Goal: Information Seeking & Learning: Find specific fact

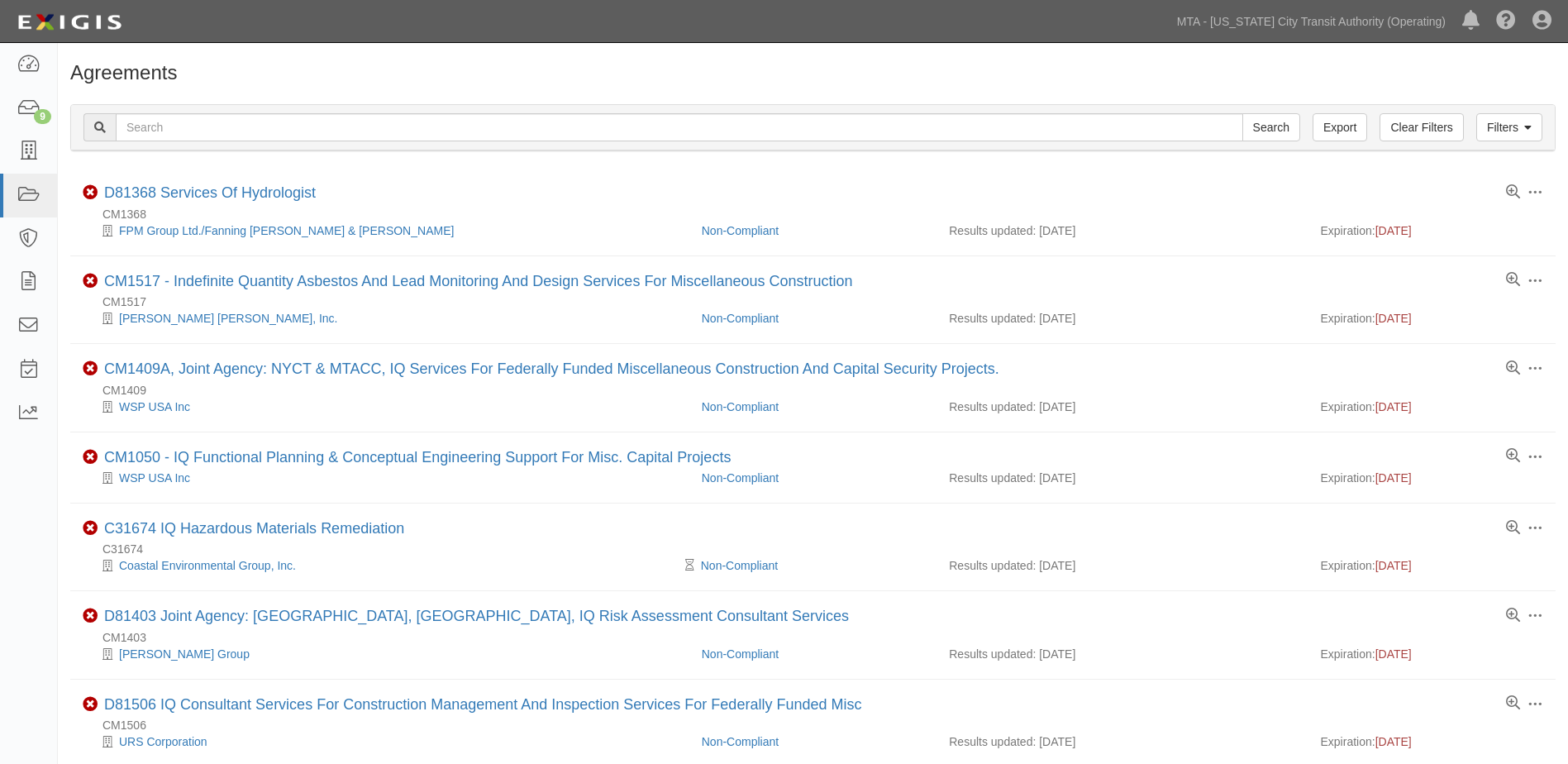
drag, startPoint x: 26, startPoint y: 547, endPoint x: 20, endPoint y: 429, distance: 118.2
click at [28, 542] on div "Dashboard 9 Inbox Parties Agreements Coverages Documents Messages Tasks Reports" at bounding box center [28, 403] width 58 height 721
click at [28, 151] on icon at bounding box center [28, 151] width 23 height 19
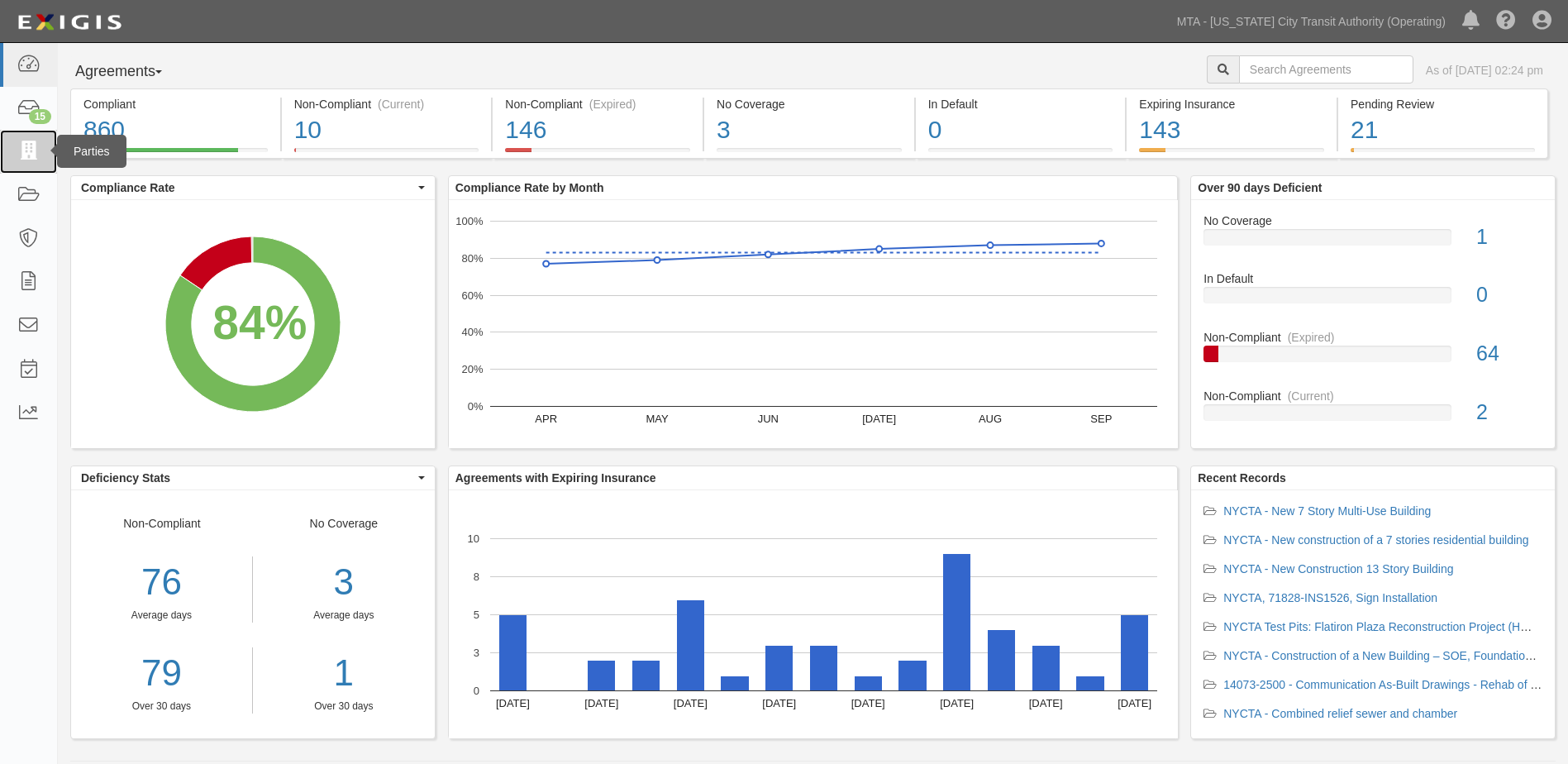
drag, startPoint x: 35, startPoint y: 148, endPoint x: 59, endPoint y: 139, distance: 25.6
click at [35, 148] on icon at bounding box center [28, 151] width 23 height 19
click at [26, 156] on icon at bounding box center [28, 151] width 23 height 19
click at [21, 150] on icon at bounding box center [28, 151] width 23 height 19
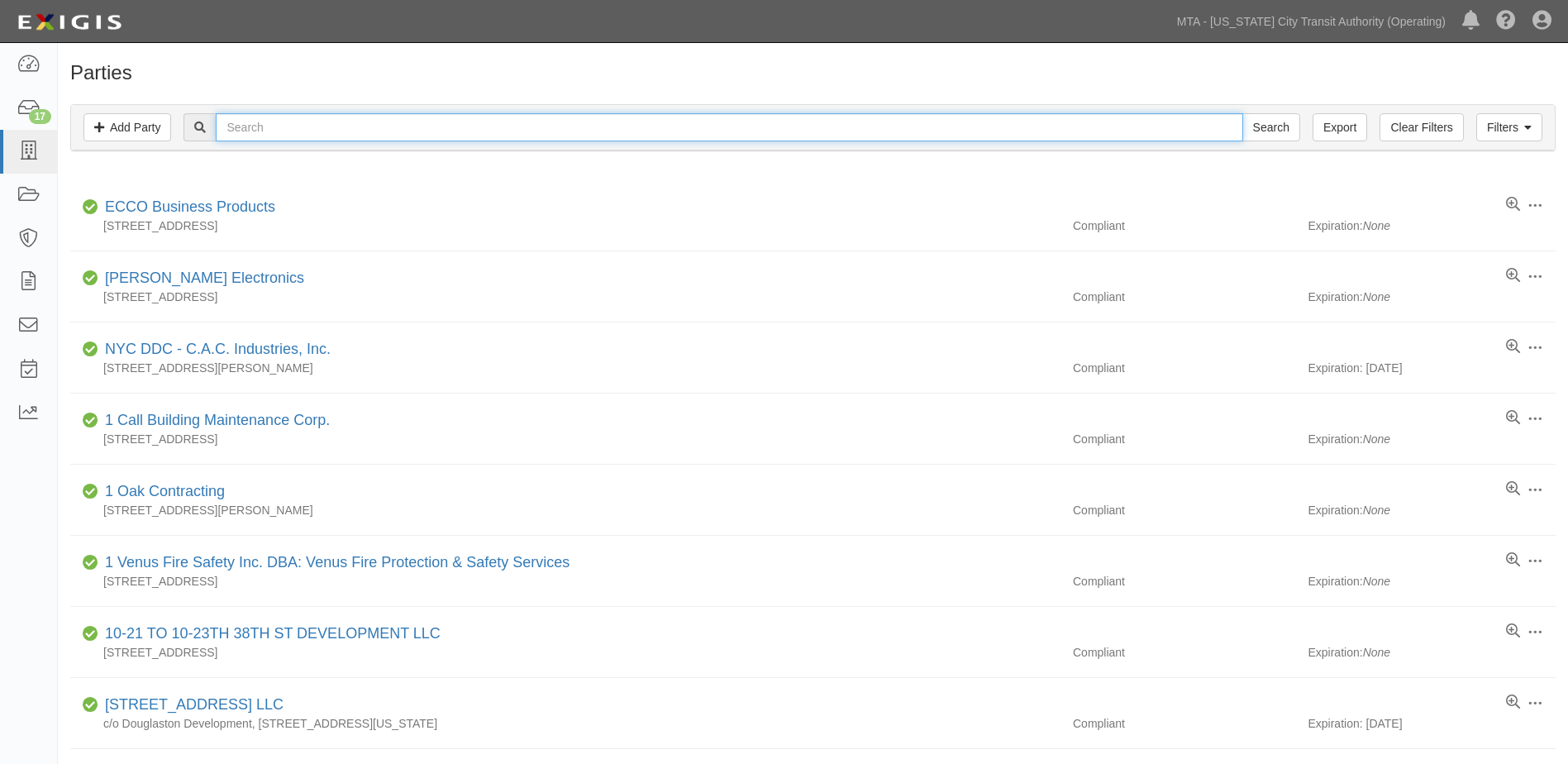
click at [289, 121] on input "text" at bounding box center [729, 127] width 1026 height 28
type input "leeding"
click at [1242, 113] on input "Search" at bounding box center [1270, 127] width 58 height 28
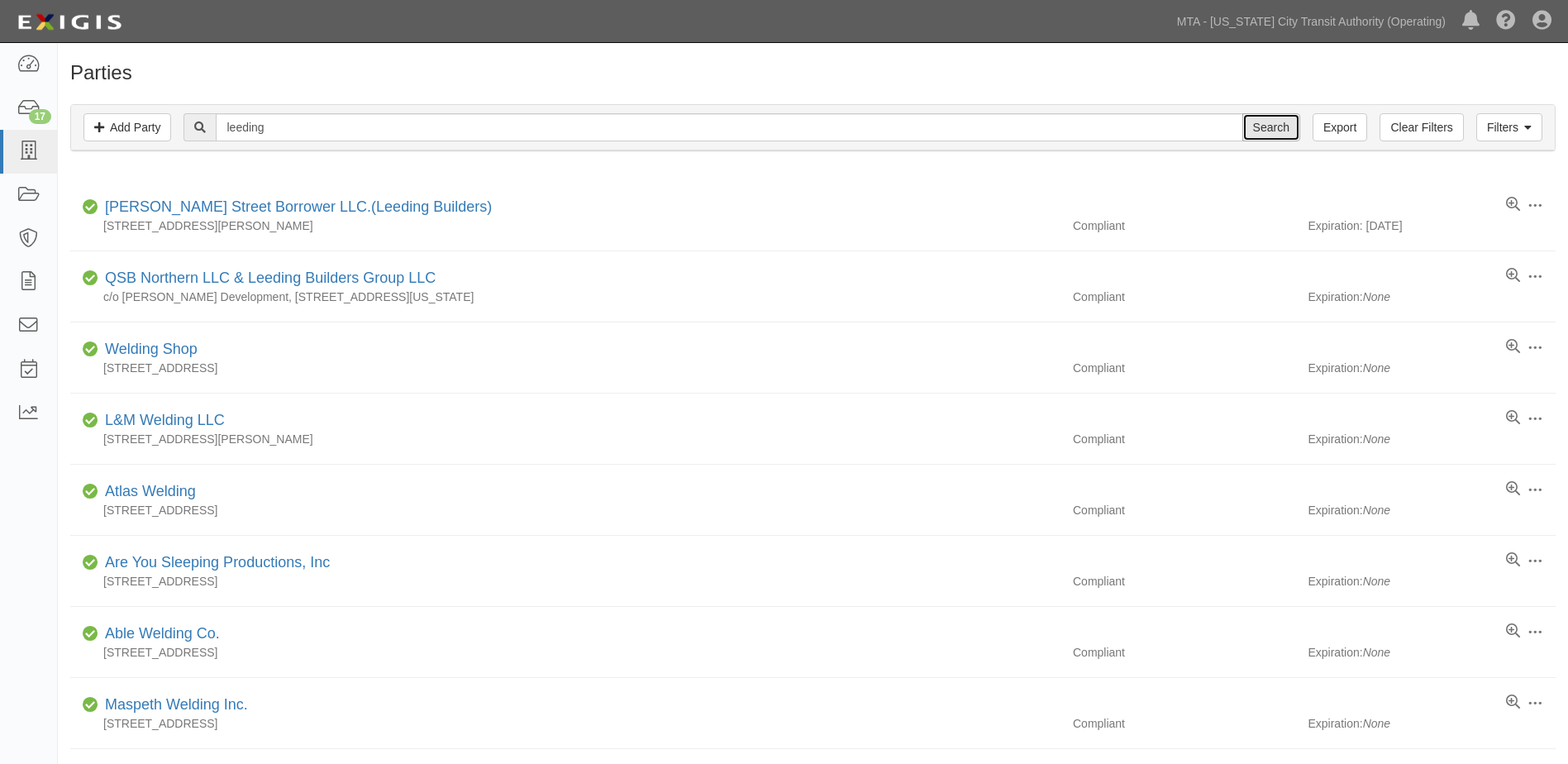
click at [1284, 131] on input "Search" at bounding box center [1270, 127] width 58 height 28
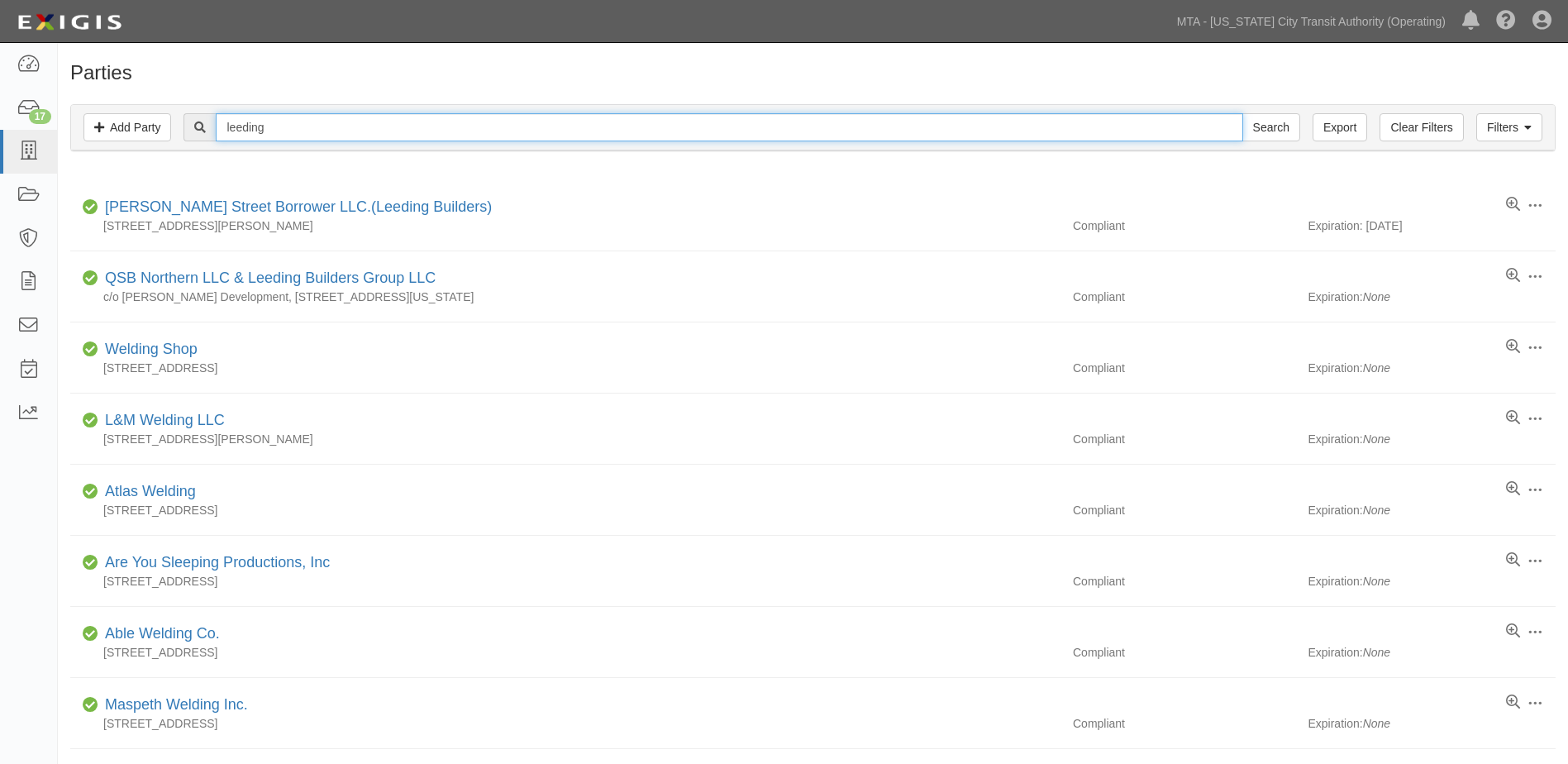
click at [311, 123] on input "leeding" at bounding box center [729, 127] width 1026 height 28
click at [284, 134] on input "leeding" at bounding box center [729, 127] width 1026 height 28
type input "leeding builders"
click at [1242, 113] on input "Search" at bounding box center [1270, 127] width 58 height 28
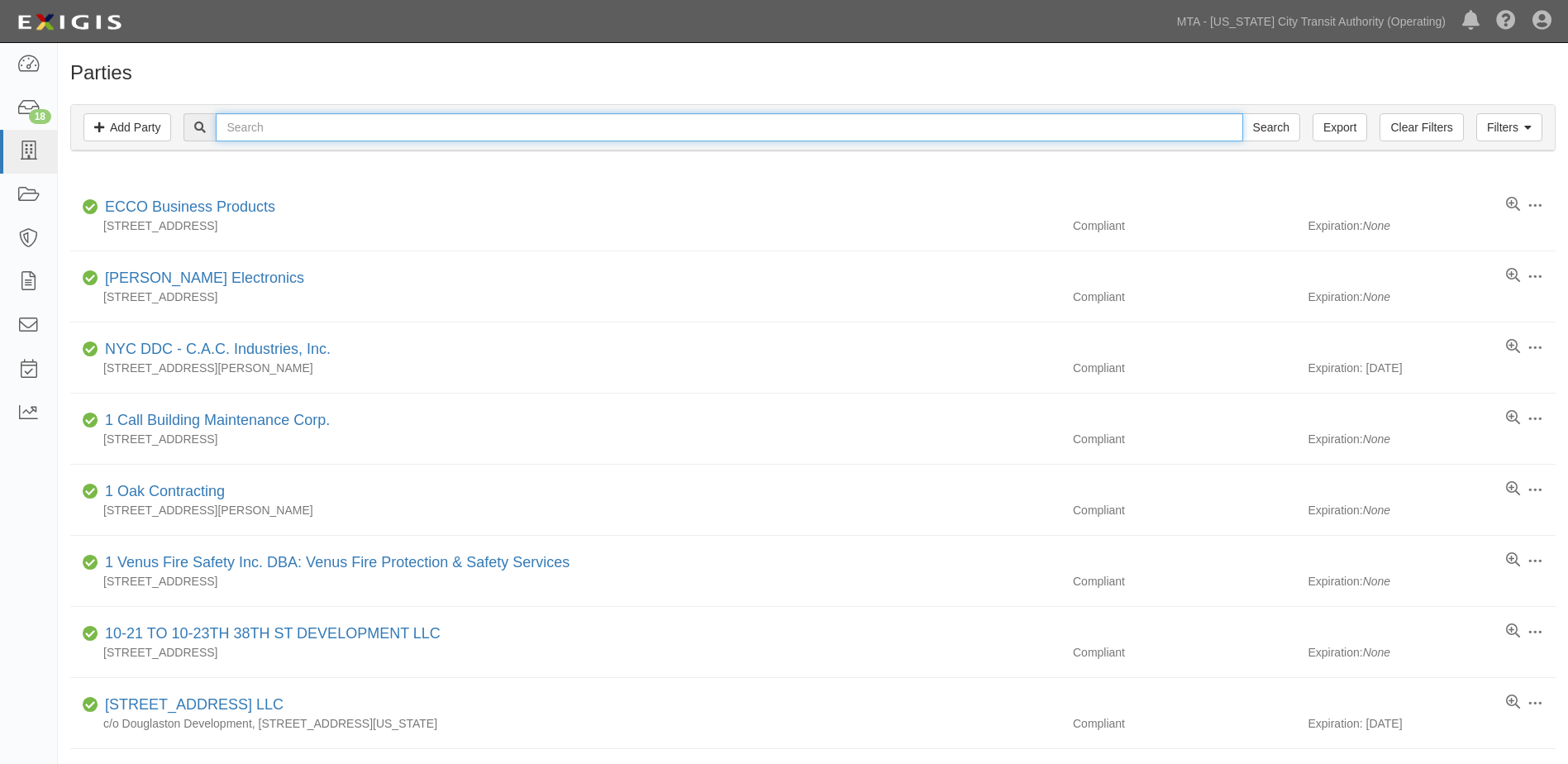
click at [482, 130] on input "text" at bounding box center [729, 127] width 1026 height 28
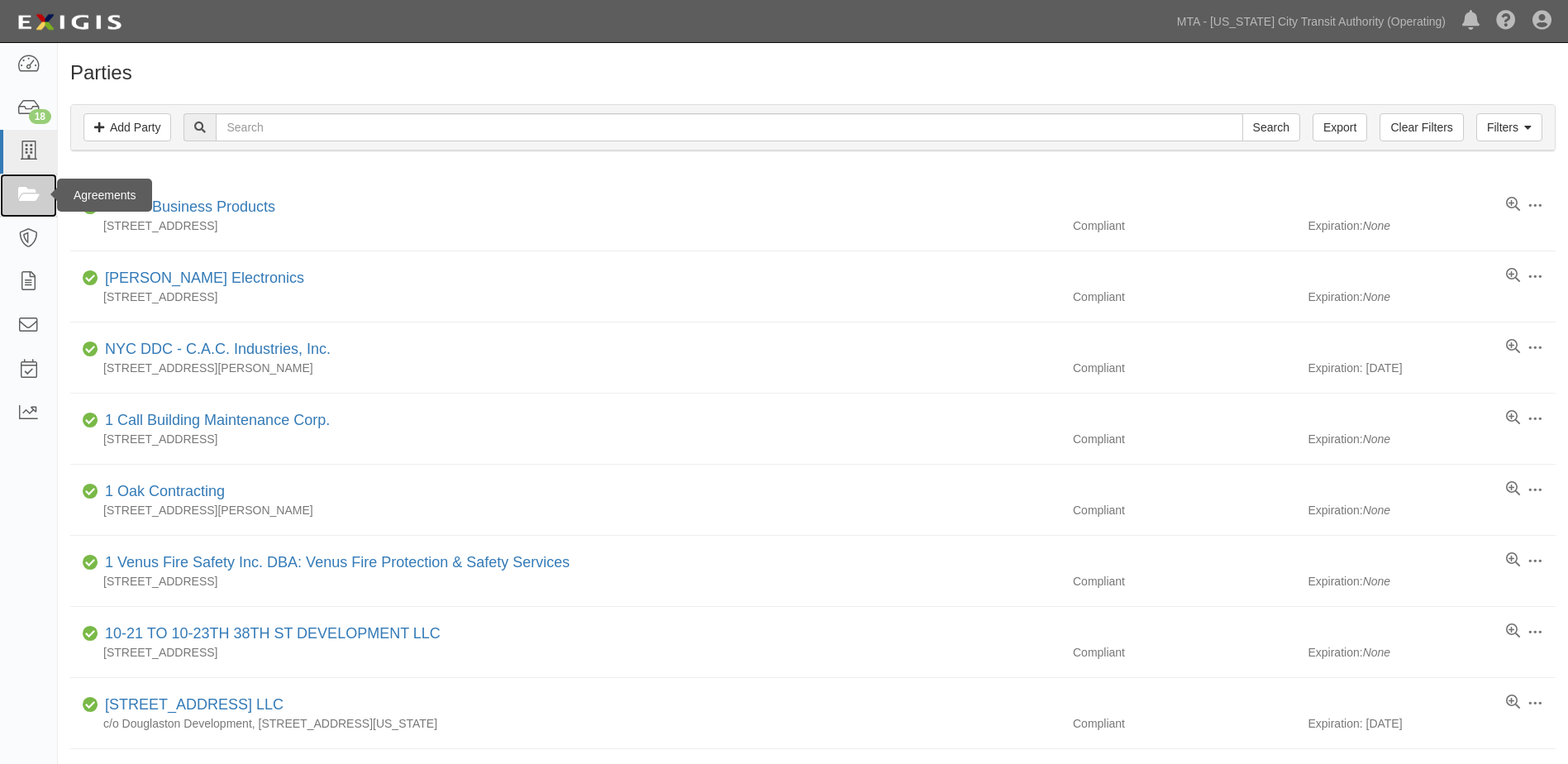
click at [27, 195] on icon at bounding box center [28, 195] width 23 height 19
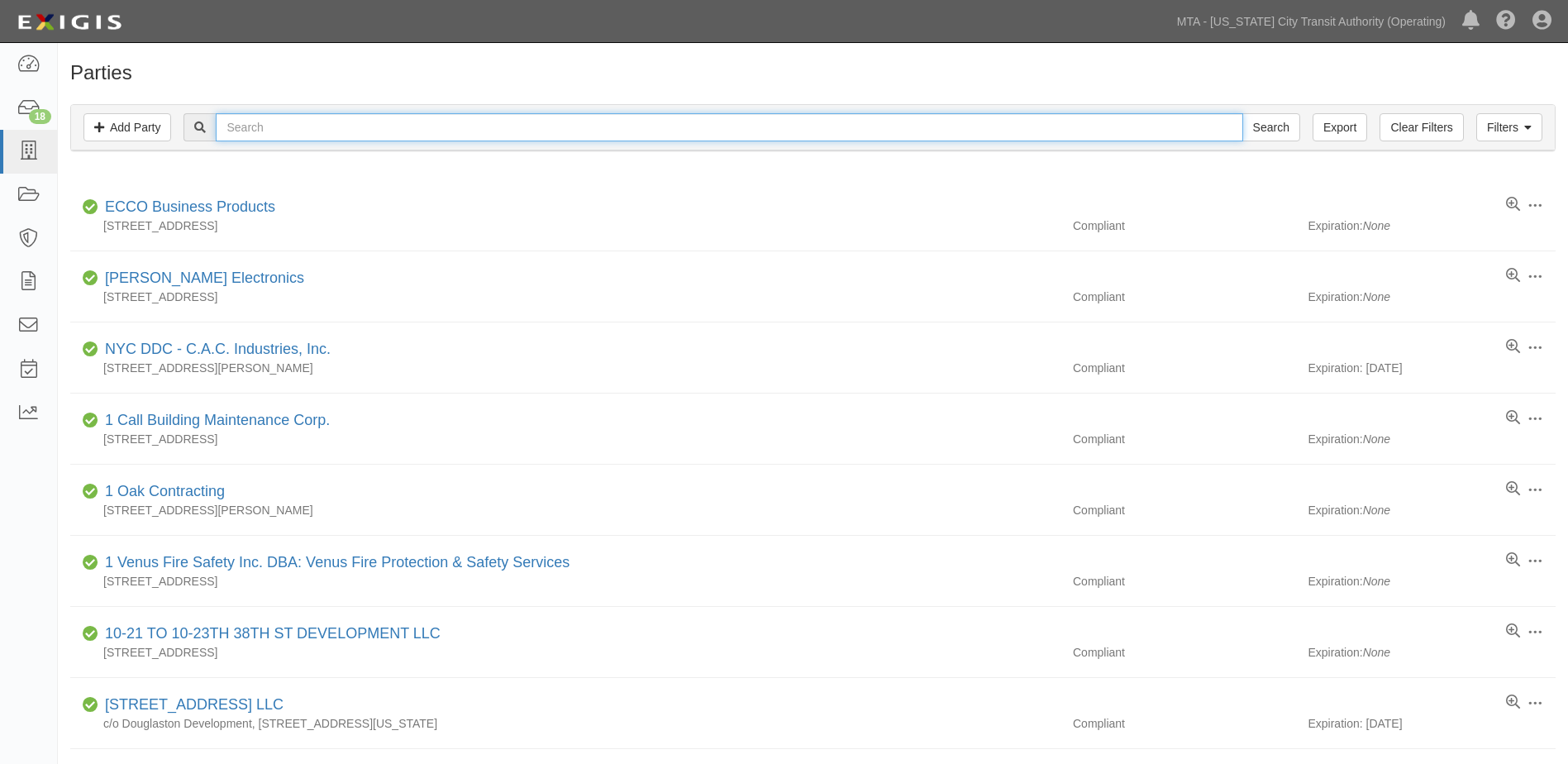
click at [272, 133] on input "text" at bounding box center [729, 127] width 1026 height 28
type input "222"
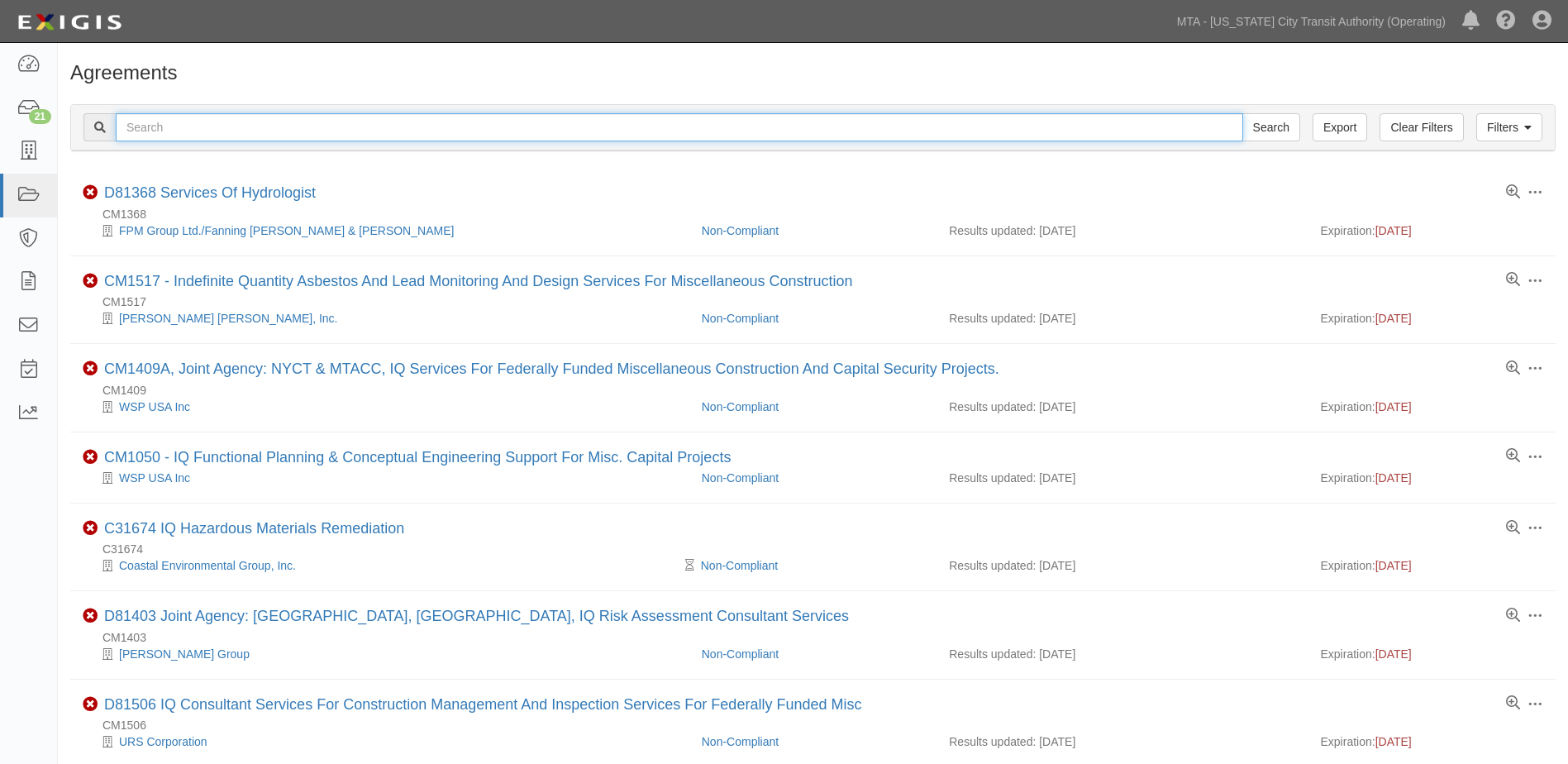
click at [268, 140] on input "text" at bounding box center [679, 127] width 1127 height 28
drag, startPoint x: 302, startPoint y: 131, endPoint x: 52, endPoint y: 52, distance: 262.2
click at [145, 122] on input "INS545" at bounding box center [679, 127] width 1127 height 28
type input "INS1545"
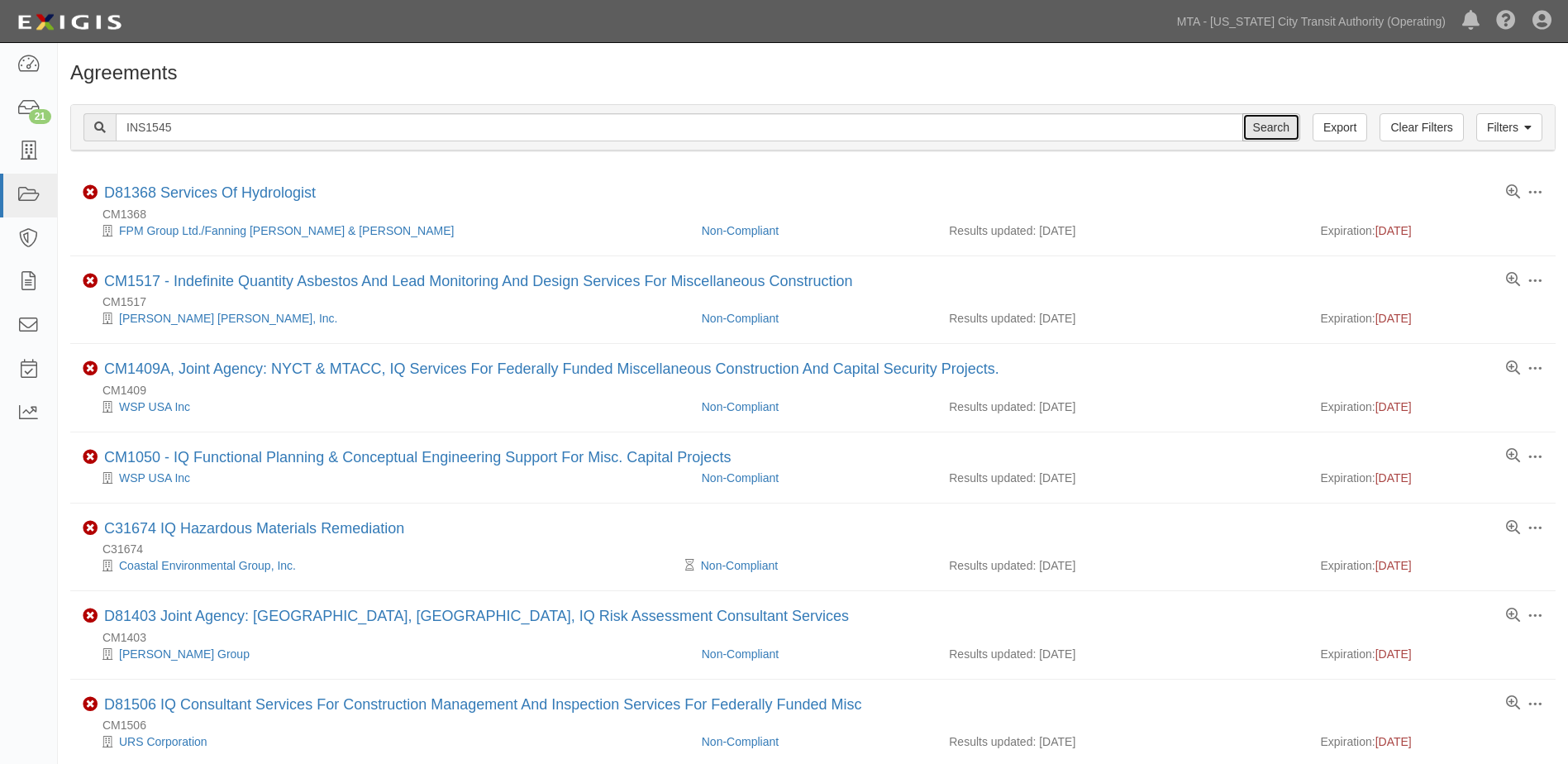
click at [1272, 133] on input "Search" at bounding box center [1270, 127] width 58 height 28
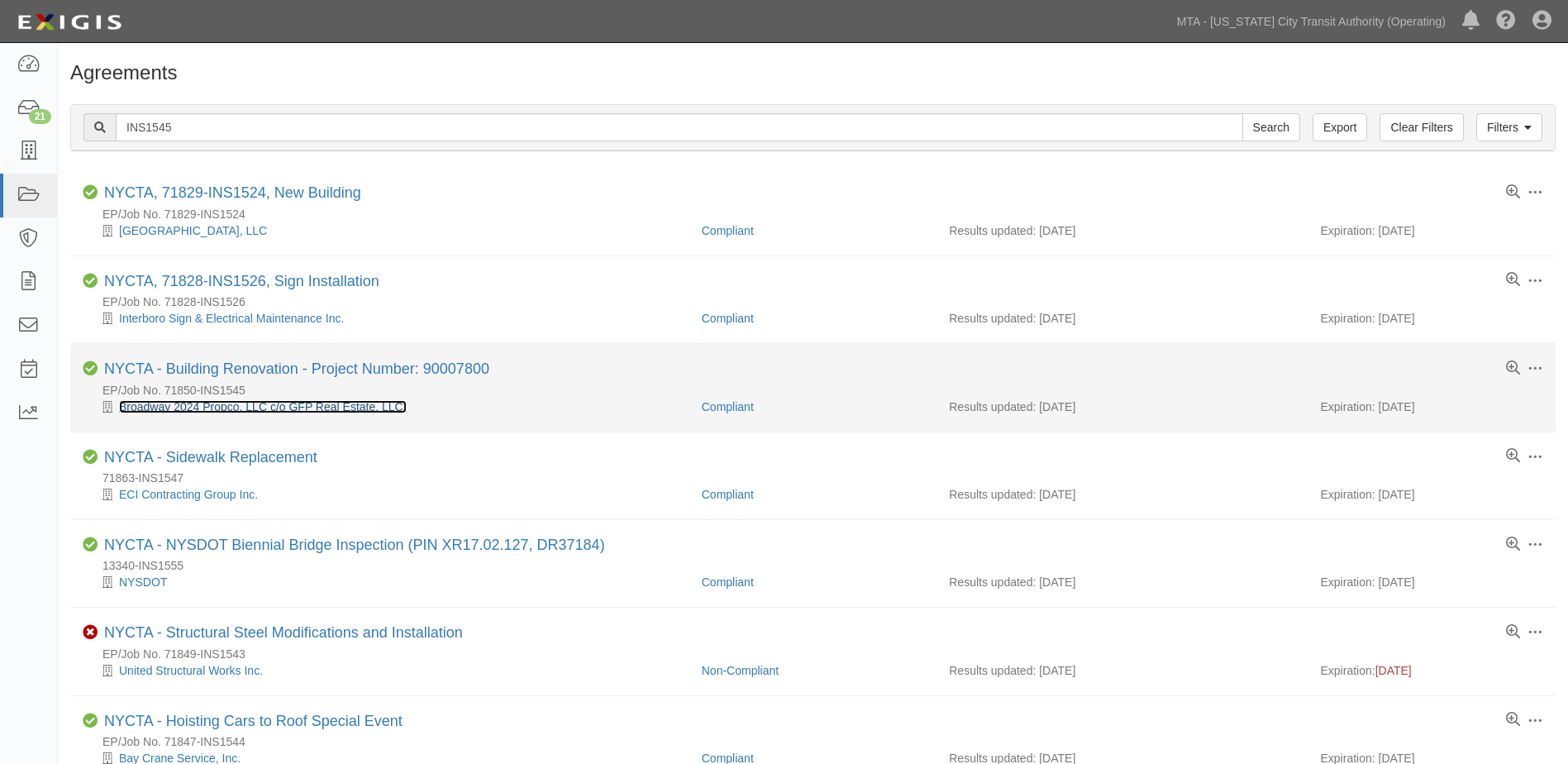
click at [223, 407] on link "Broadway 2024 Propco, LLC c/o GFP Real Estate, LLC." at bounding box center [262, 407] width 288 height 14
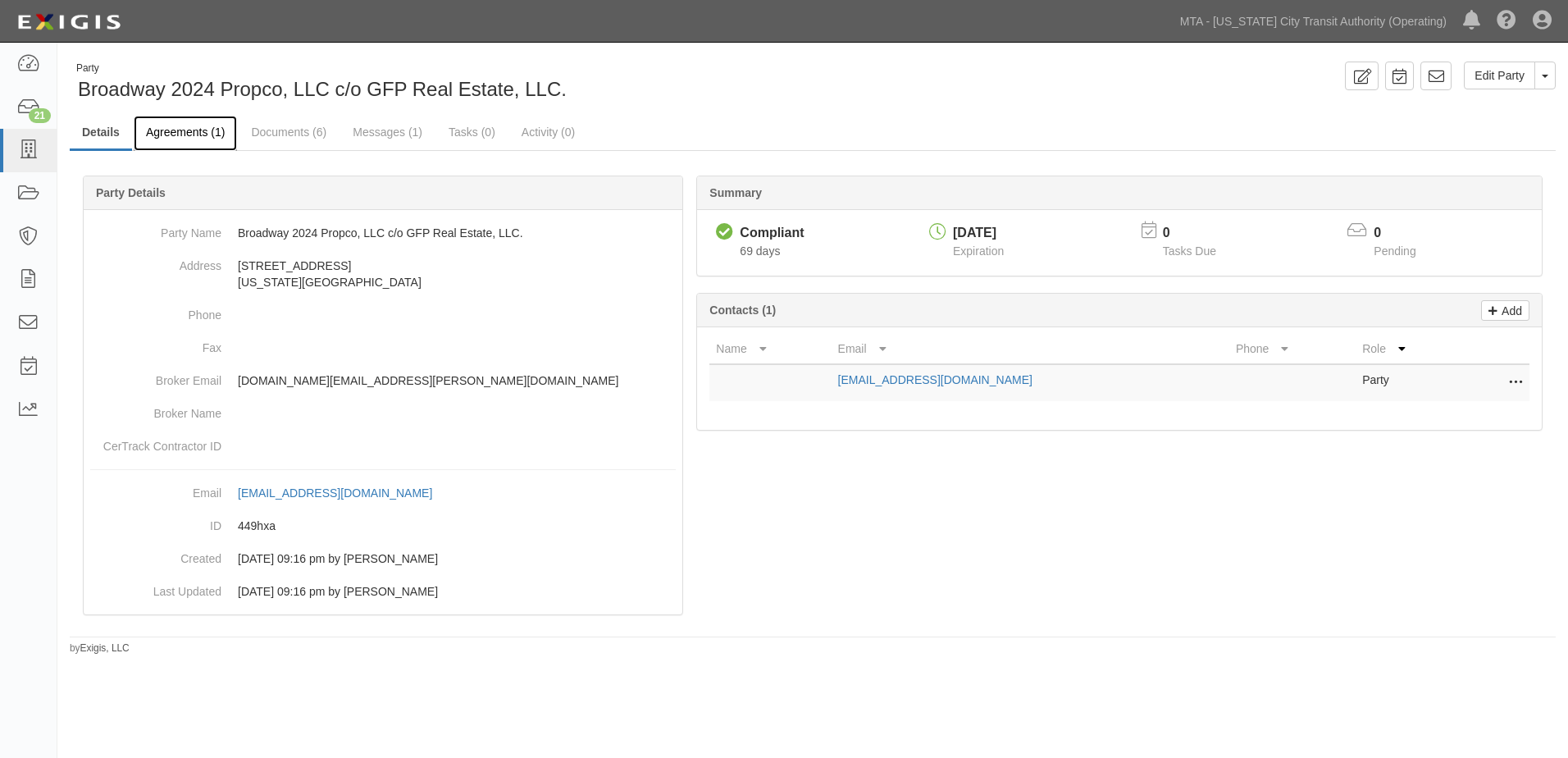
click at [191, 135] on link "Agreements (1)" at bounding box center [185, 133] width 104 height 35
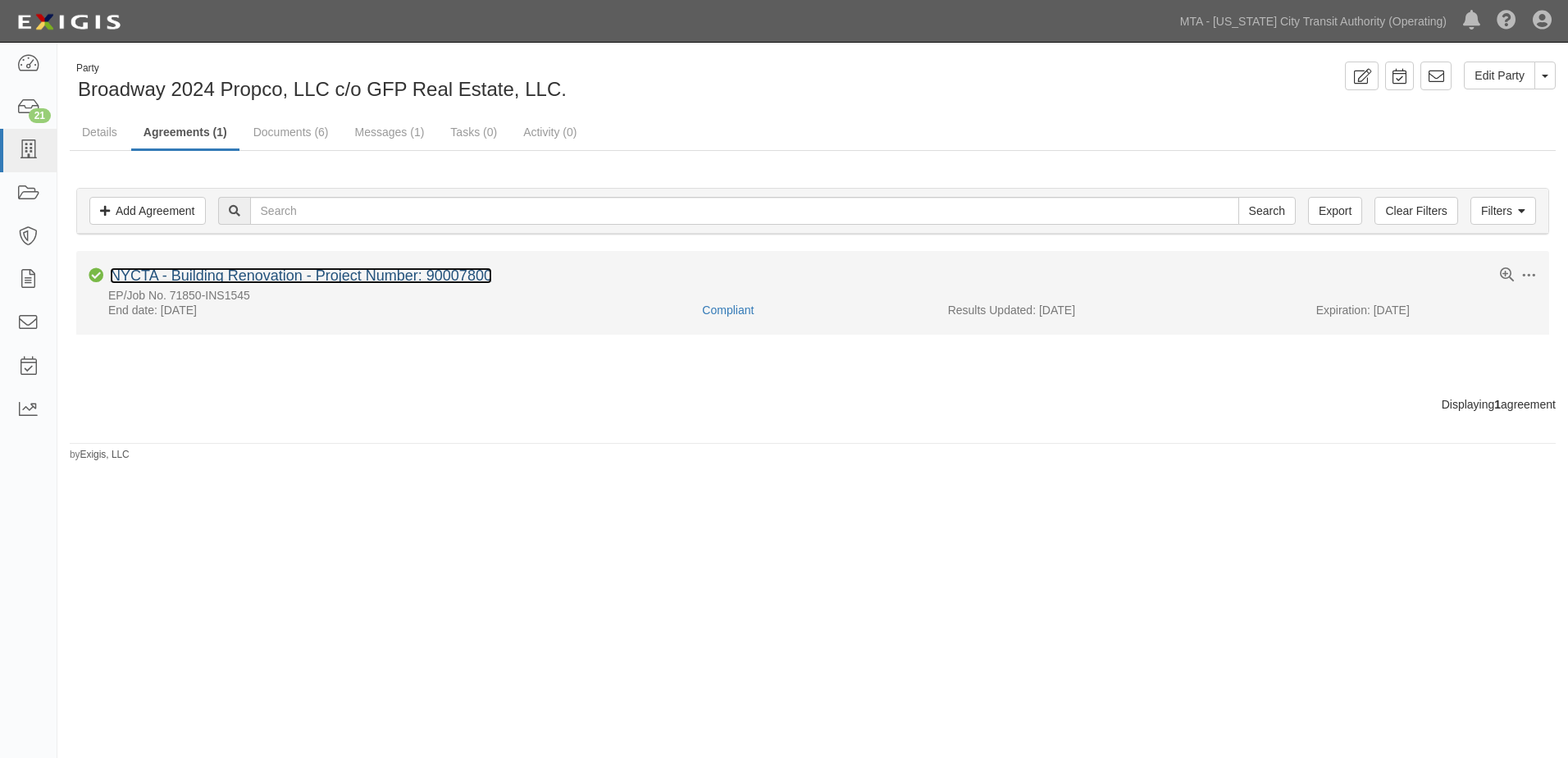
drag, startPoint x: 250, startPoint y: 276, endPoint x: 301, endPoint y: 290, distance: 52.9
click at [250, 276] on link "NYCTA - Building Renovation - Project Number: 90007800" at bounding box center [301, 275] width 382 height 16
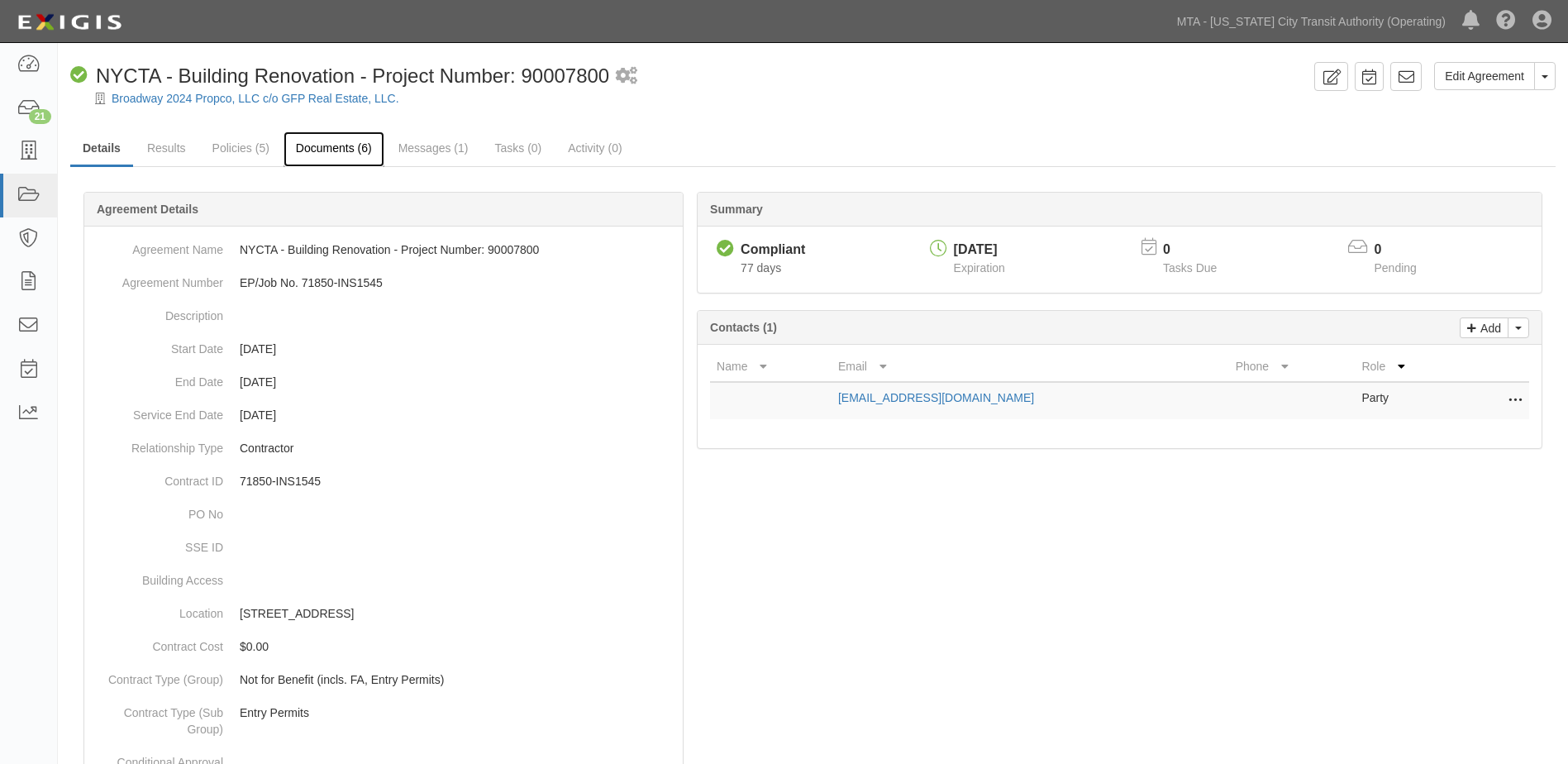
click at [322, 150] on link "Documents (6)" at bounding box center [334, 149] width 101 height 35
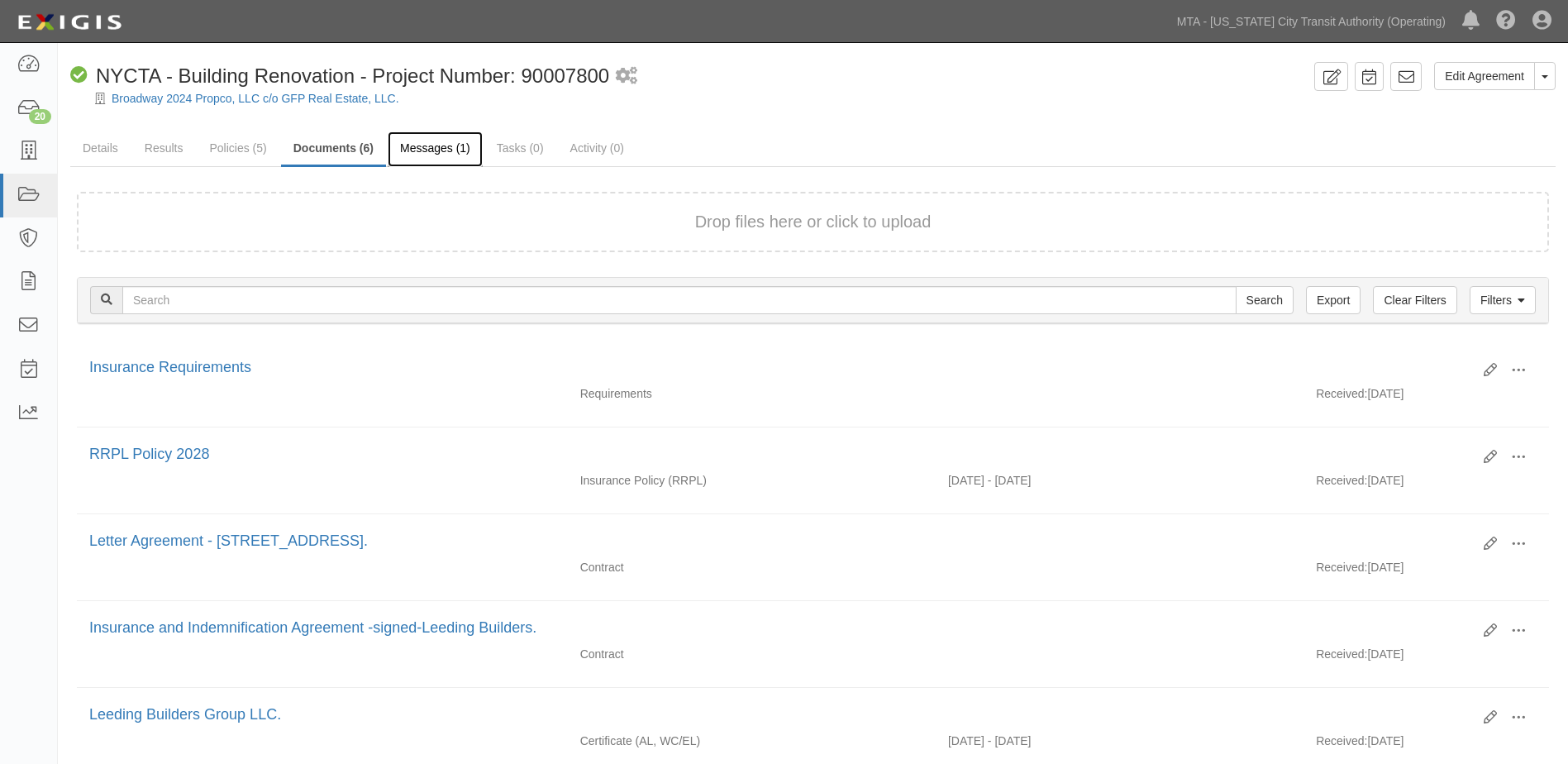
click at [439, 148] on link "Messages (1)" at bounding box center [434, 149] width 95 height 35
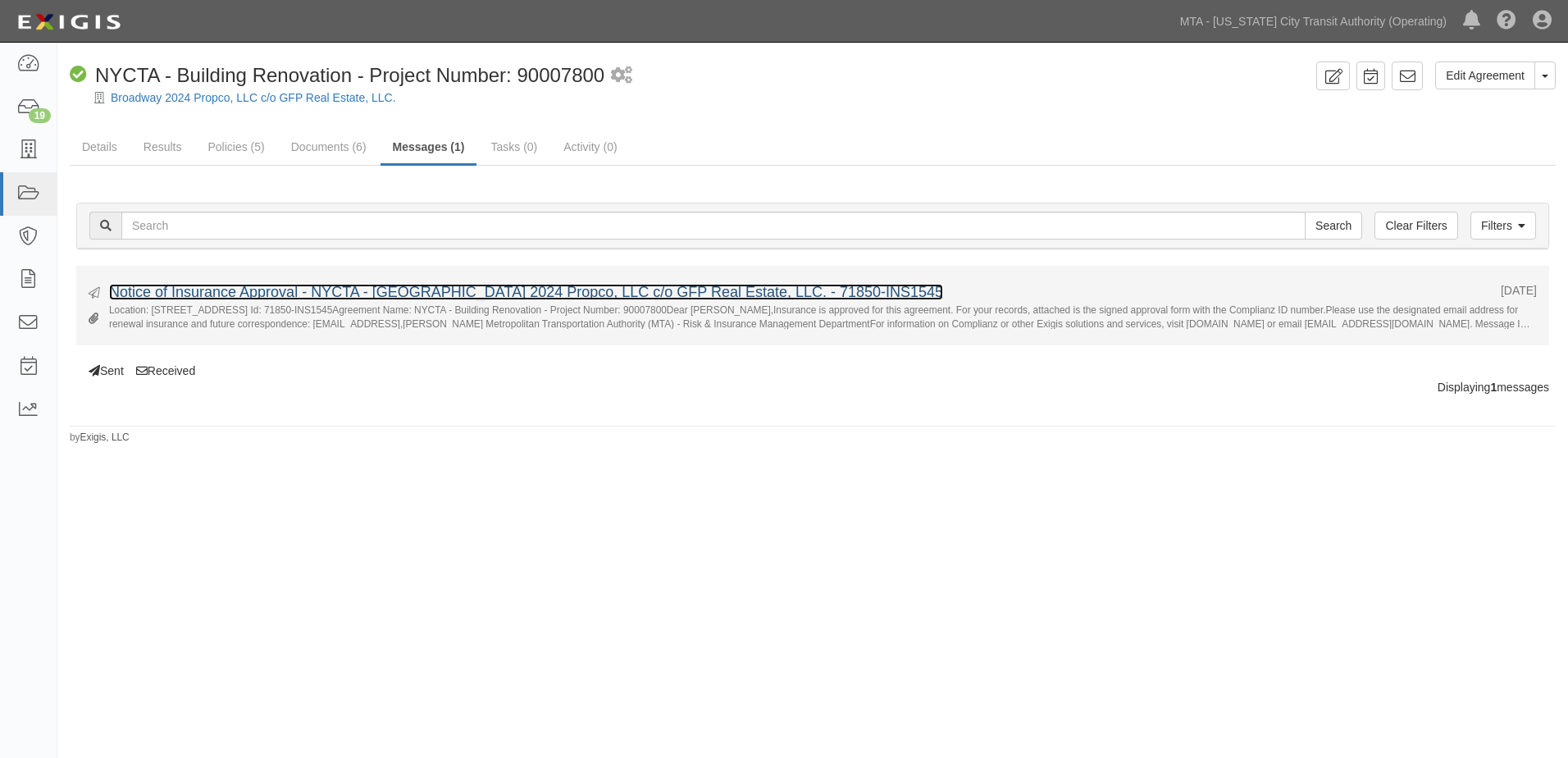
click at [240, 288] on link "Notice of Insurance Approval - NYCTA - [GEOGRAPHIC_DATA] 2024 Propco, LLC c/o G…" at bounding box center [526, 291] width 833 height 16
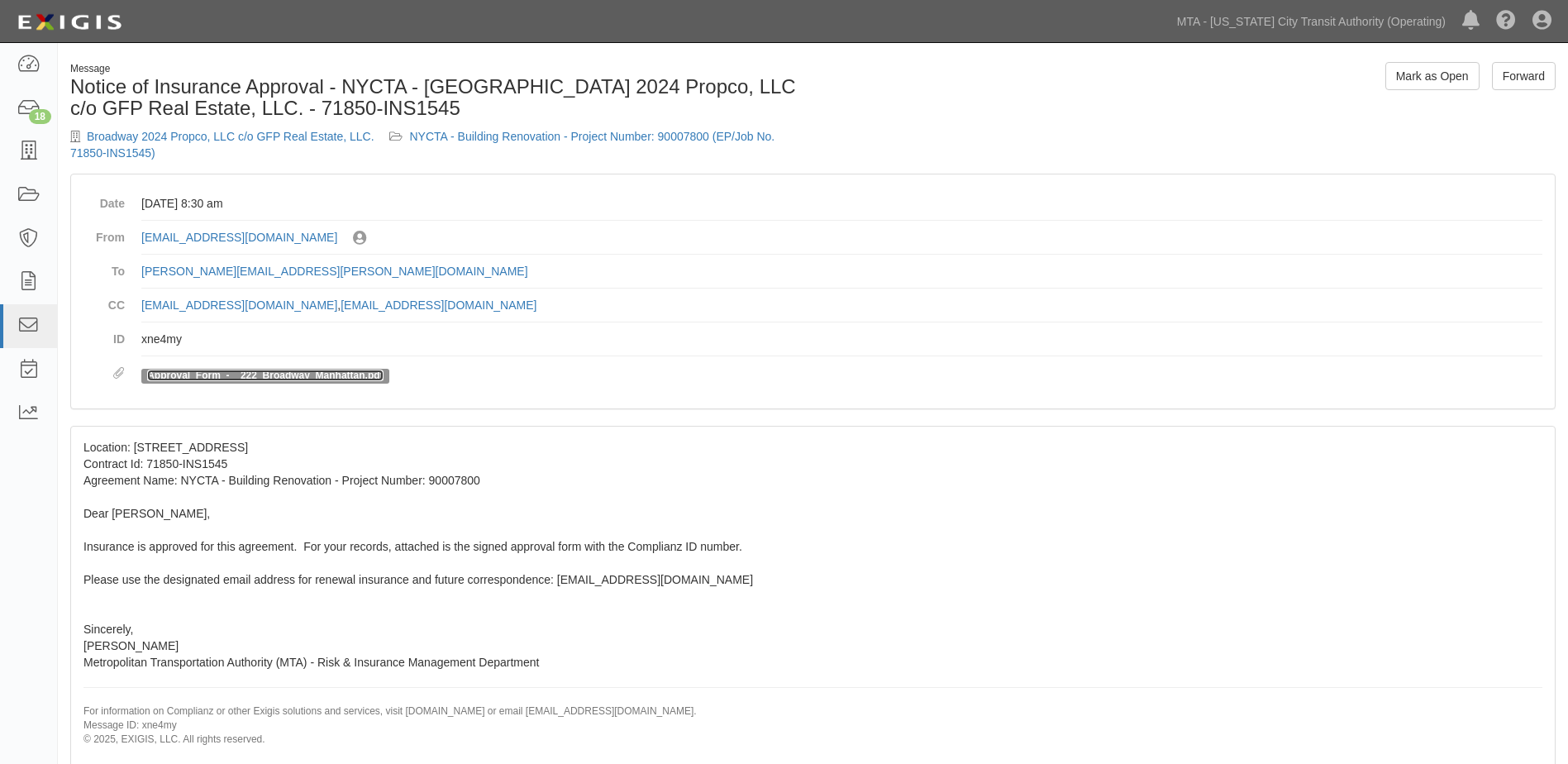
click at [202, 380] on link "Approval_Form_-__222_Broadway_Manhattan.pdf" at bounding box center [264, 376] width 235 height 12
